Goal: Check status: Check status

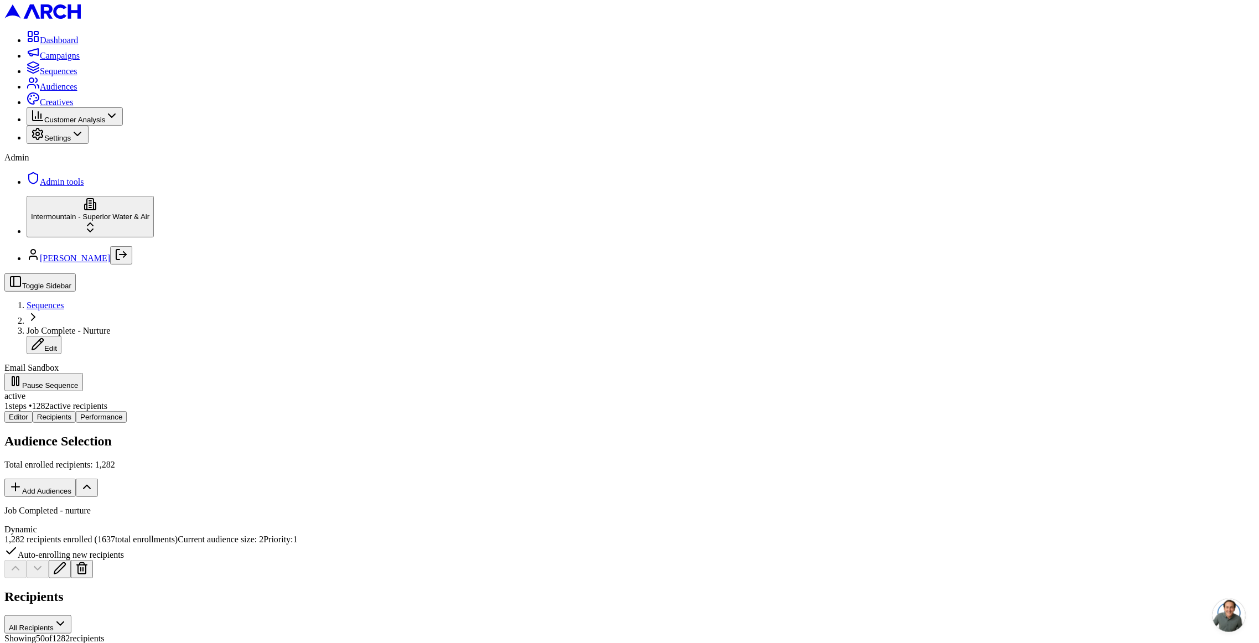
click at [127, 411] on button "Performance" at bounding box center [101, 417] width 51 height 12
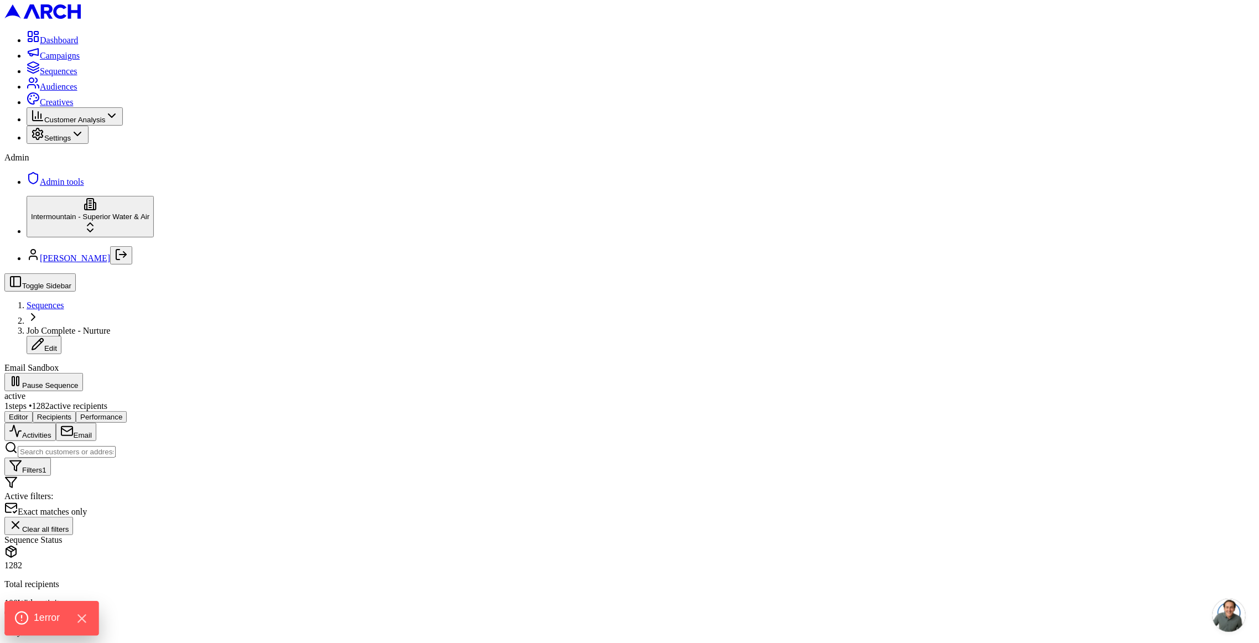
click at [30, 626] on div "1 error" at bounding box center [51, 618] width 94 height 34
drag, startPoint x: 173, startPoint y: 318, endPoint x: 228, endPoint y: 315, distance: 54.9
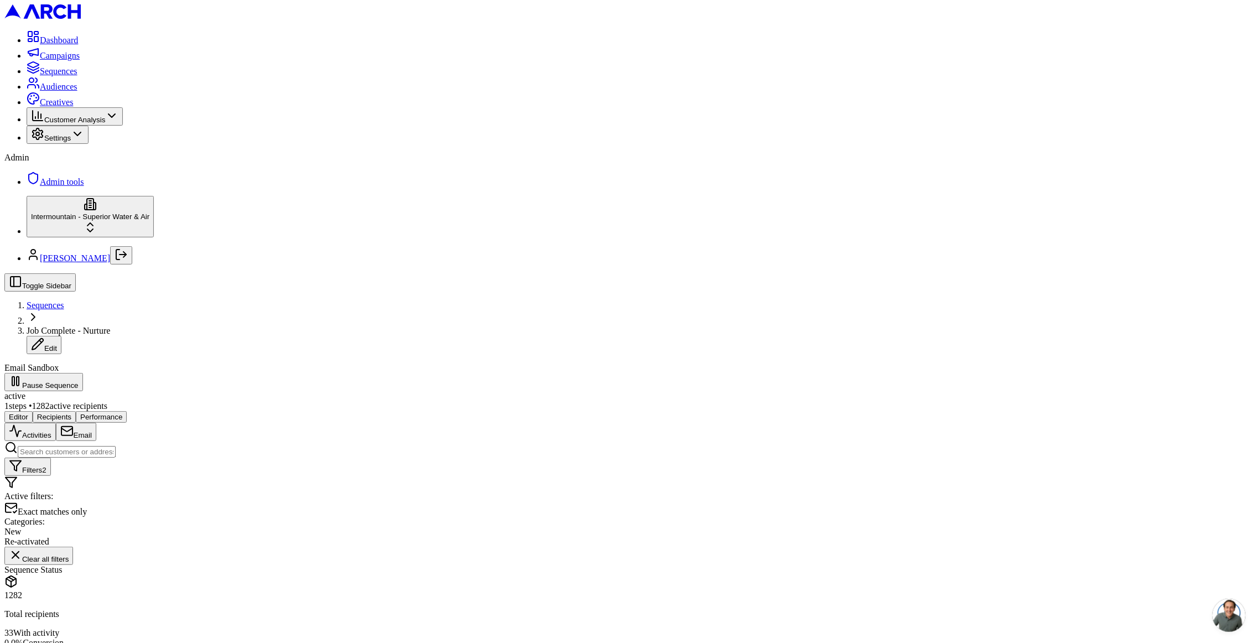
drag, startPoint x: 226, startPoint y: 318, endPoint x: 174, endPoint y: 315, distance: 52.1
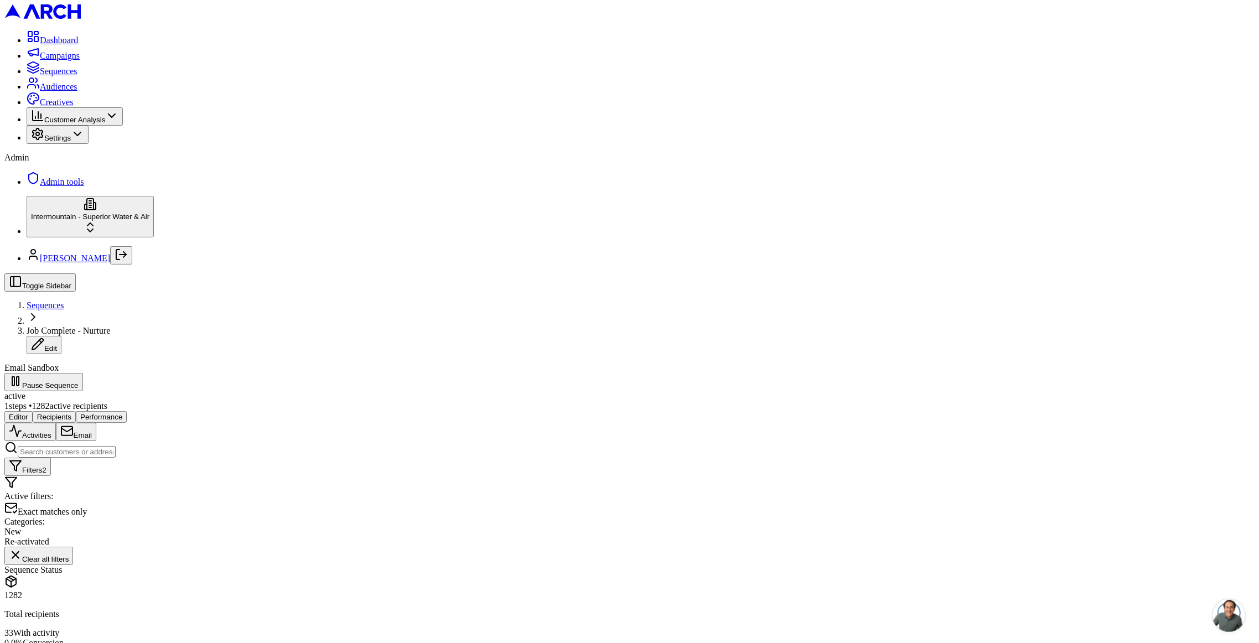
click at [64, 300] on span "Sequences" at bounding box center [46, 304] width 38 height 9
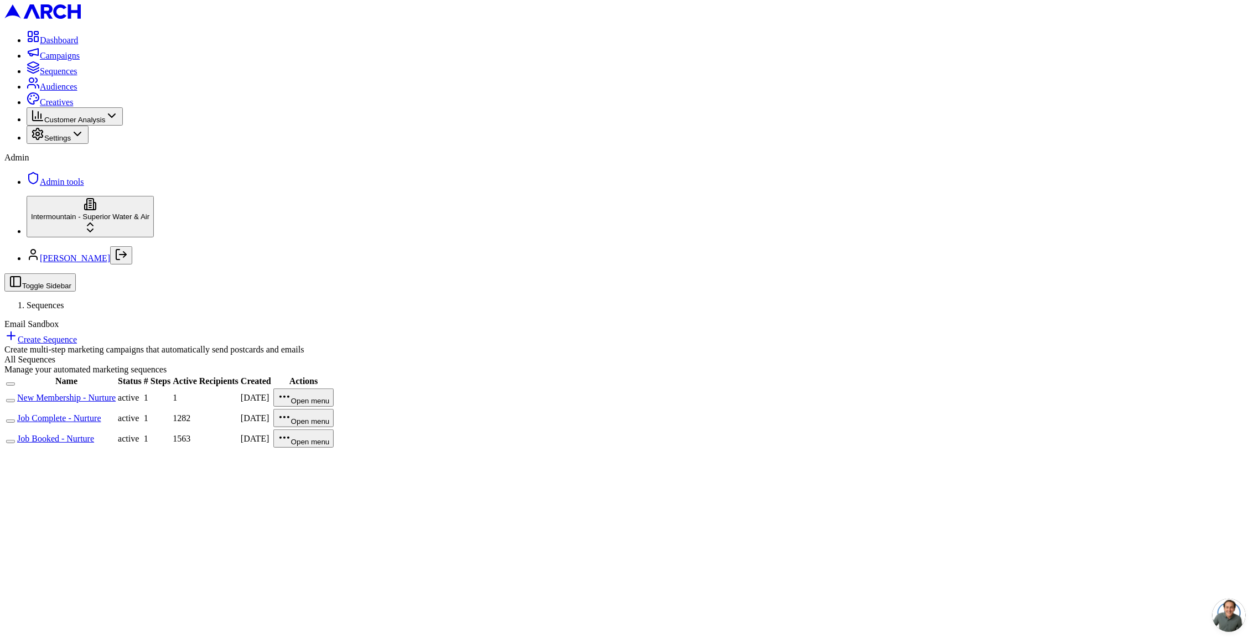
click at [94, 434] on link "Job Booked - Nurture" at bounding box center [55, 438] width 77 height 9
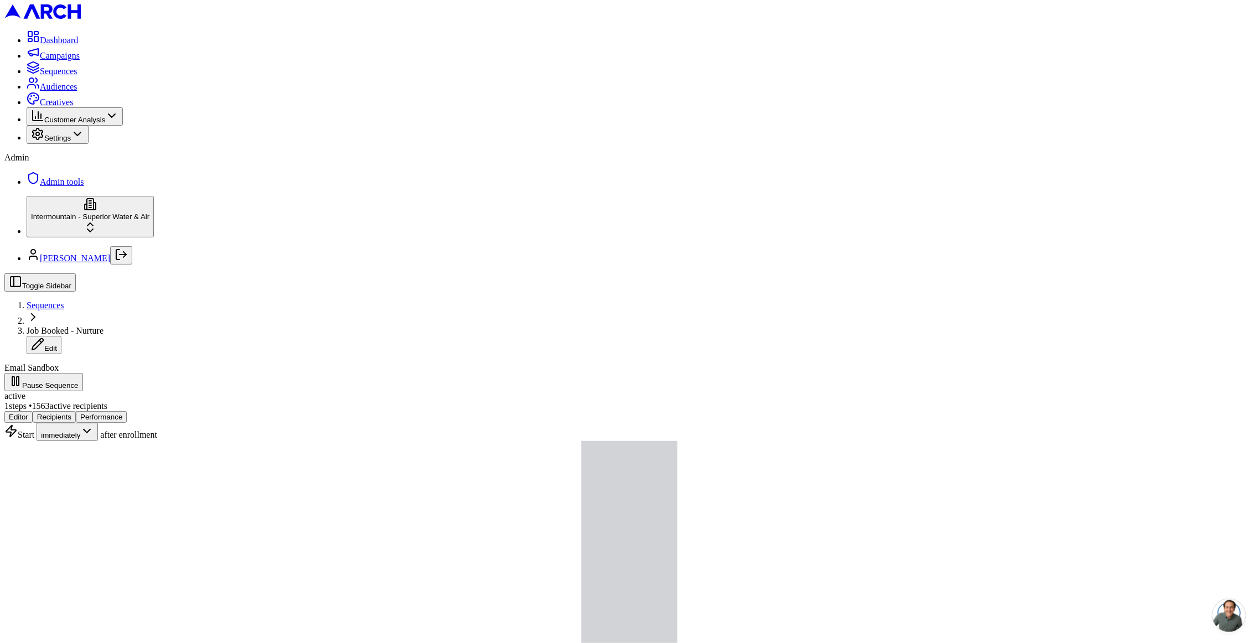
click at [127, 411] on button "Performance" at bounding box center [101, 417] width 51 height 12
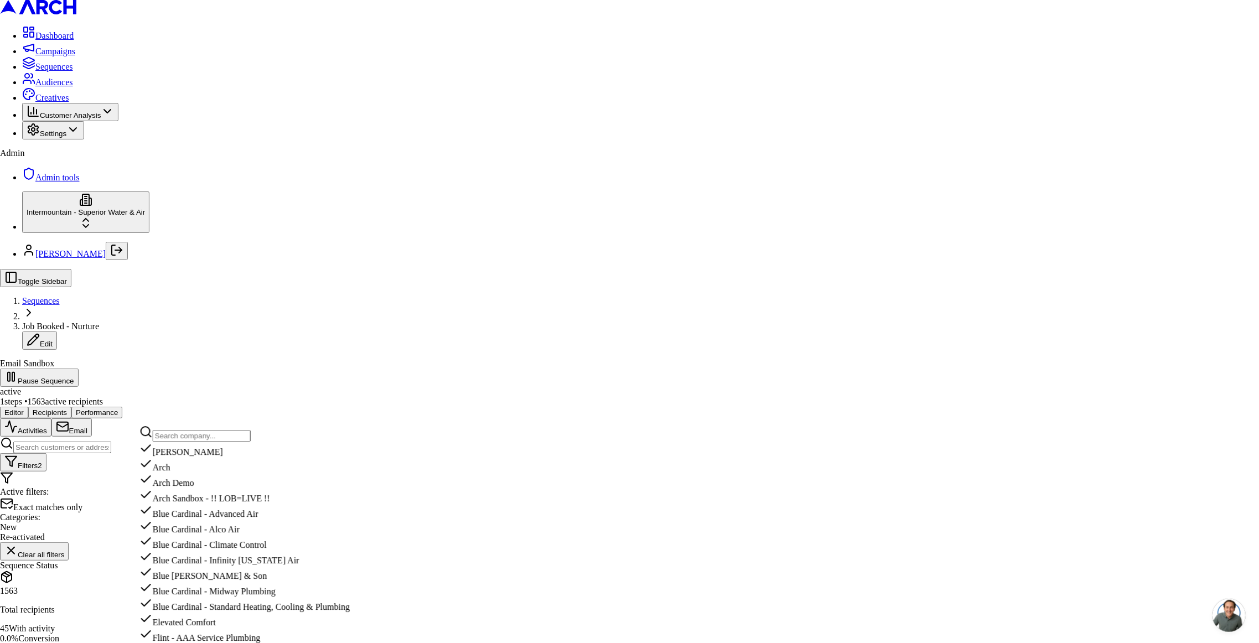
click at [235, 441] on input "text" at bounding box center [202, 436] width 98 height 12
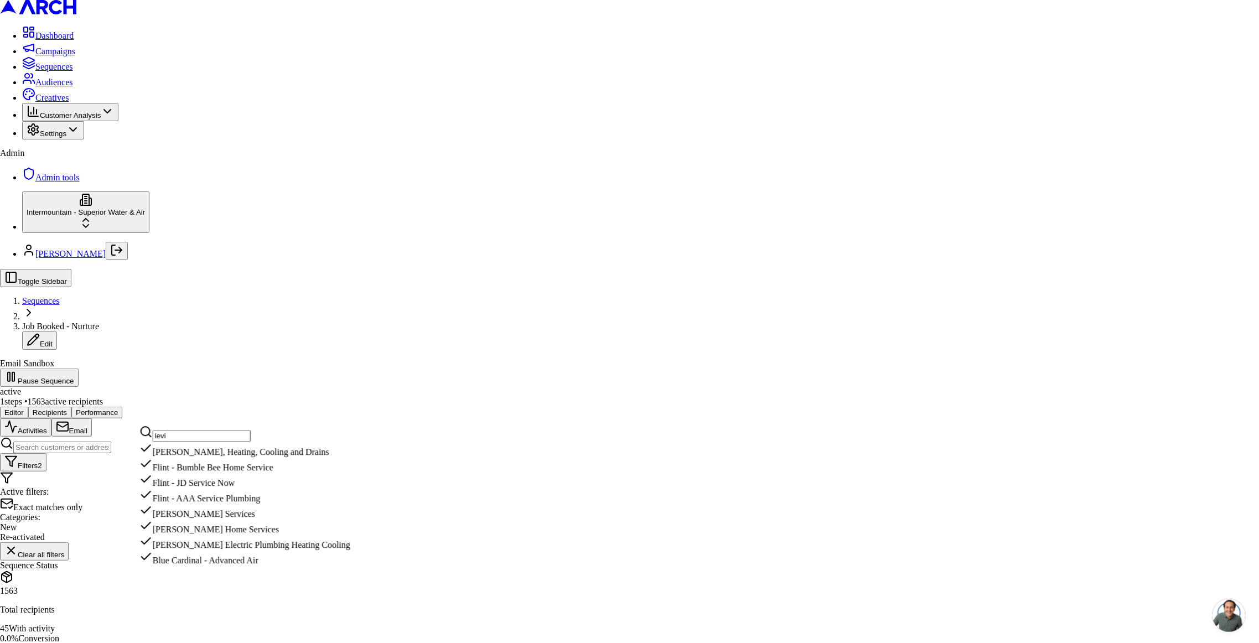
scroll to position [2, 0]
type input "levi"
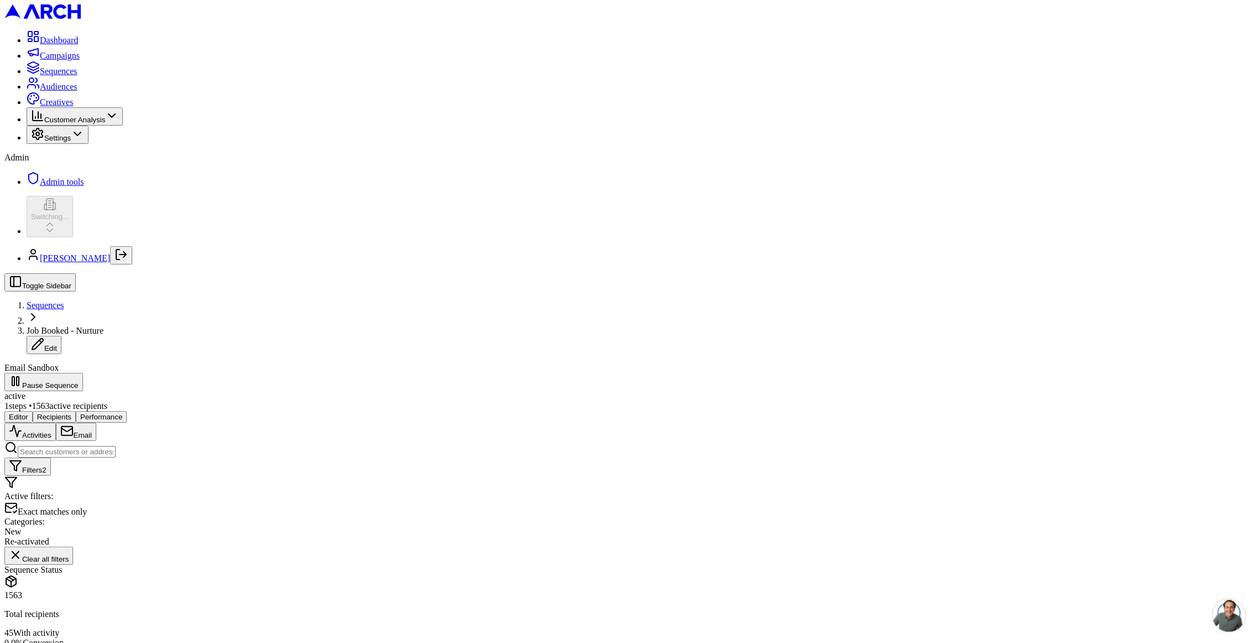
click at [67, 76] on span "Sequences" at bounding box center [59, 70] width 38 height 9
